Goal: Task Accomplishment & Management: Complete application form

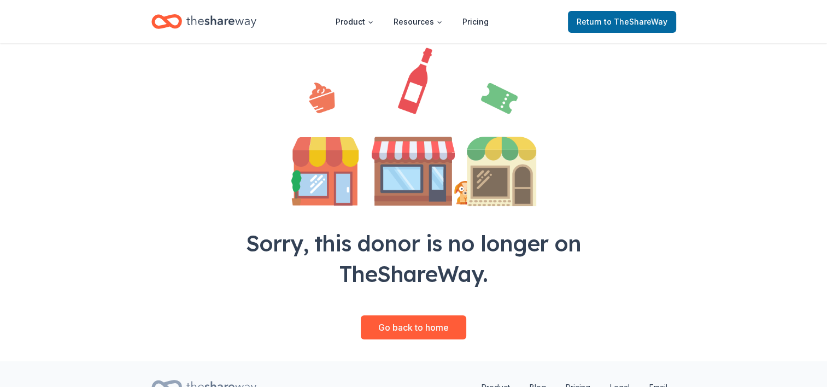
scroll to position [92, 0]
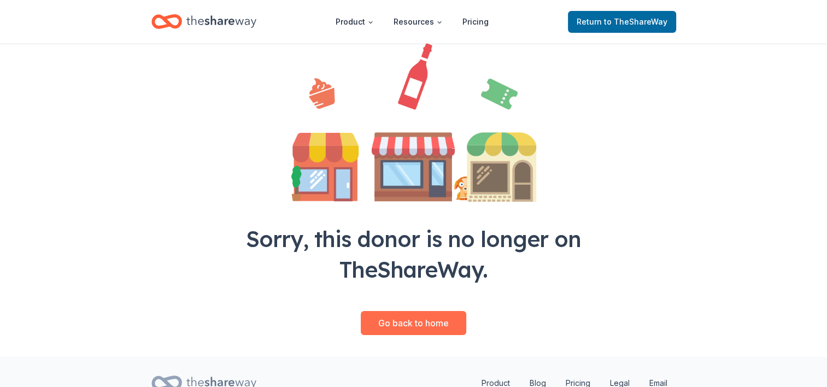
click at [413, 324] on link "Go back to home" at bounding box center [413, 323] width 105 height 24
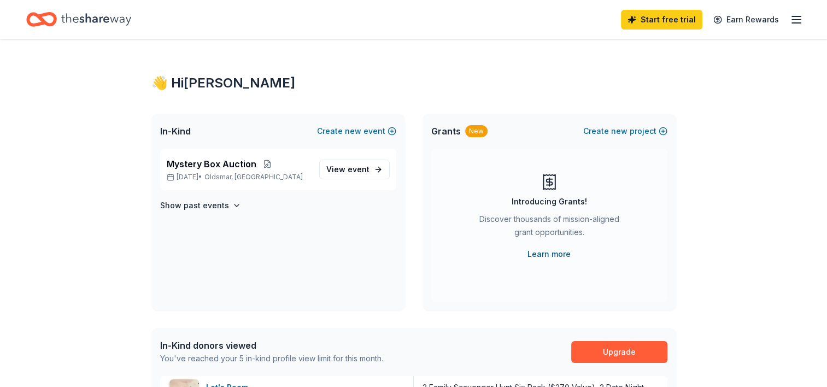
click at [542, 254] on link "Learn more" at bounding box center [548, 254] width 43 height 13
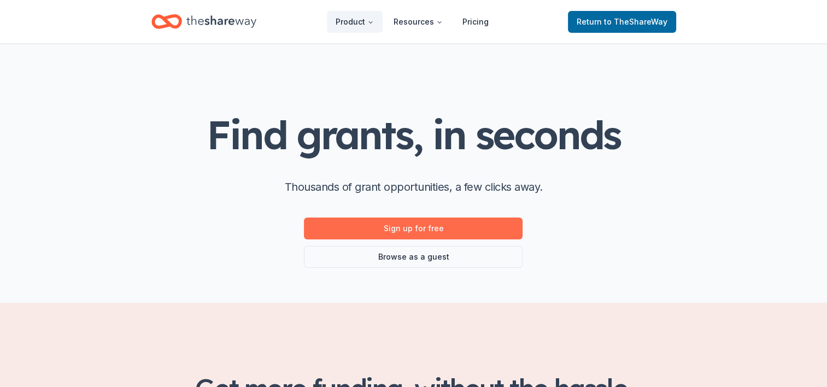
click at [422, 231] on link "Sign up for free" at bounding box center [413, 229] width 219 height 22
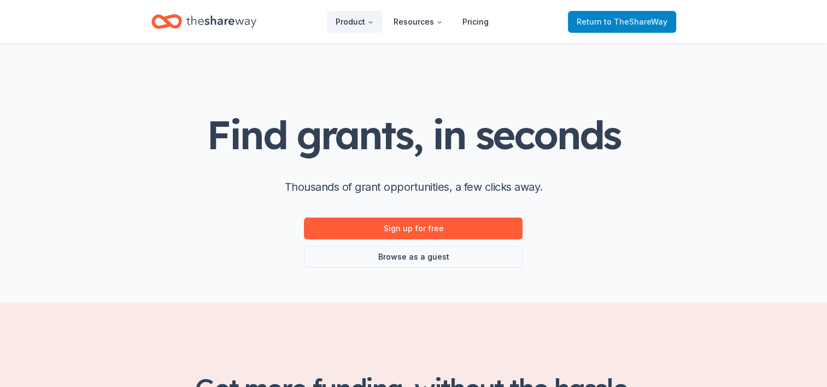
click at [631, 23] on span "to TheShareWay" at bounding box center [635, 21] width 63 height 9
